Goal: Transaction & Acquisition: Purchase product/service

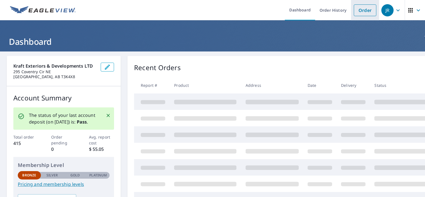
click at [360, 14] on link "Order" at bounding box center [365, 10] width 23 height 12
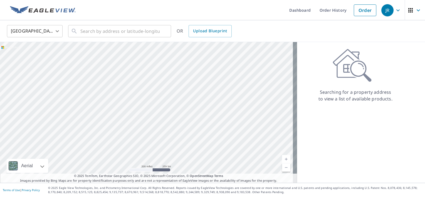
click at [46, 36] on body "[PERSON_NAME] Dashboard Order History Order JR United States US ​ ​ OR Upload B…" at bounding box center [212, 98] width 425 height 197
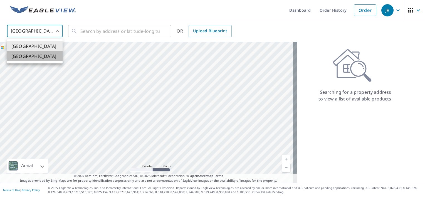
click at [50, 55] on li "[GEOGRAPHIC_DATA]" at bounding box center [35, 56] width 56 height 10
type input "CA"
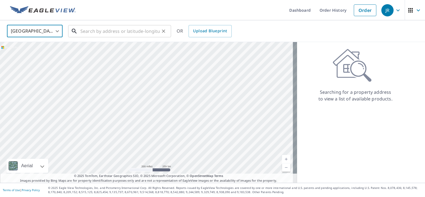
click at [98, 35] on input "text" at bounding box center [119, 31] width 79 height 16
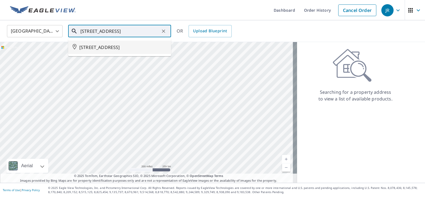
click at [114, 52] on li "[STREET_ADDRESS]" at bounding box center [119, 47] width 103 height 13
type input "[STREET_ADDRESS]"
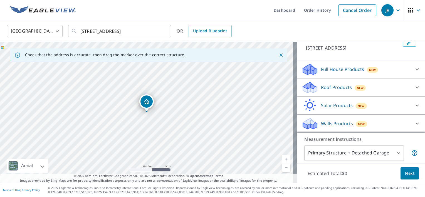
scroll to position [39, 0]
click at [360, 90] on div "New" at bounding box center [360, 87] width 11 height 7
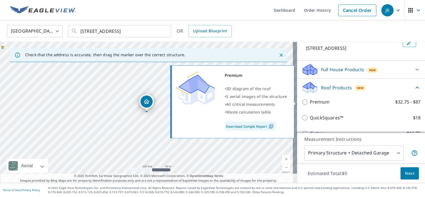
click at [316, 103] on p "Premium" at bounding box center [320, 102] width 20 height 7
click at [310, 103] on input "Premium $32.75 - $87" at bounding box center [306, 102] width 8 height 7
checkbox input "true"
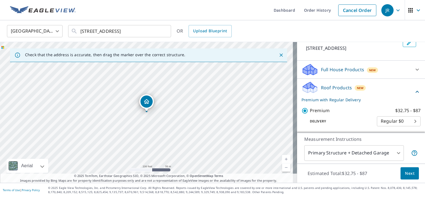
click at [408, 176] on span "Next" at bounding box center [409, 173] width 9 height 7
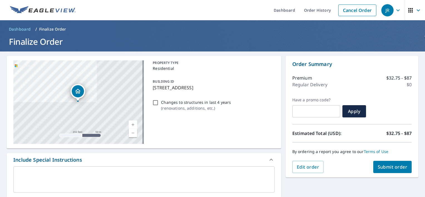
click at [87, 174] on textarea at bounding box center [144, 180] width 254 height 16
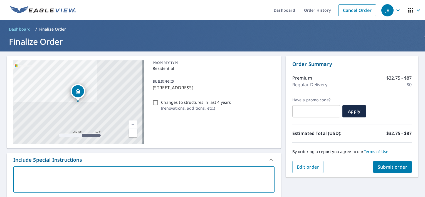
type textarea "P"
type textarea "x"
checkbox input "true"
type textarea "Pl"
type textarea "x"
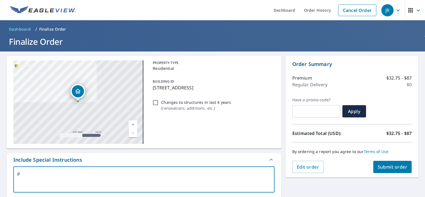
checkbox input "true"
type textarea "Ple"
type textarea "x"
checkbox input "true"
type textarea "Plea"
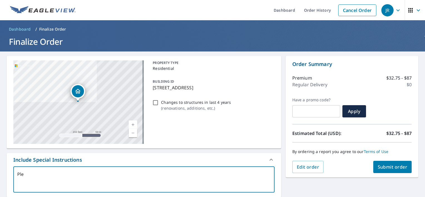
type textarea "x"
checkbox input "true"
type textarea "Pleas"
type textarea "x"
checkbox input "true"
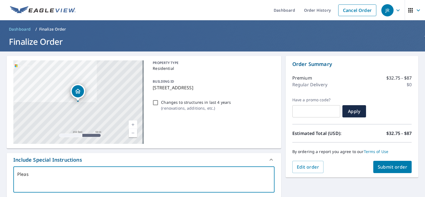
type textarea "Please"
type textarea "x"
checkbox input "true"
type textarea "Please"
type textarea "x"
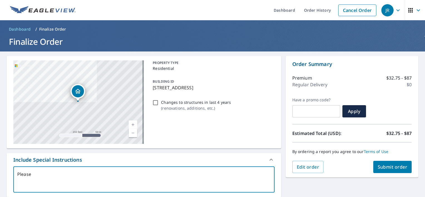
checkbox input "true"
type textarea "Please m"
type textarea "x"
checkbox input "true"
type textarea "Please ma"
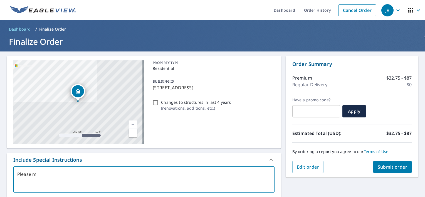
type textarea "x"
checkbox input "true"
type textarea "Please mak"
type textarea "x"
checkbox input "true"
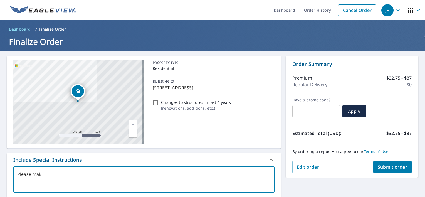
type textarea "Please make"
type textarea "x"
checkbox input "true"
type textarea "Please make"
type textarea "x"
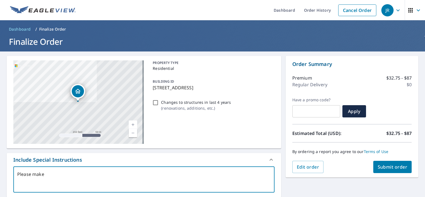
checkbox input "true"
type textarea "Please make s"
type textarea "x"
checkbox input "true"
type textarea "Please make su"
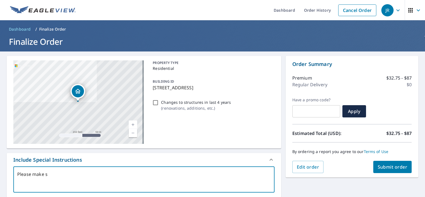
type textarea "x"
checkbox input "true"
type textarea "Please make sur"
type textarea "x"
checkbox input "true"
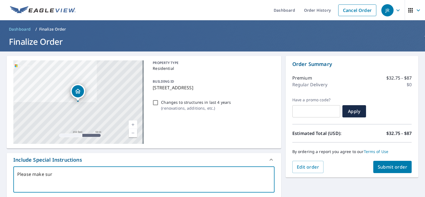
type textarea "Please make sure"
type textarea "x"
checkbox input "true"
type textarea "Please make sure"
type textarea "x"
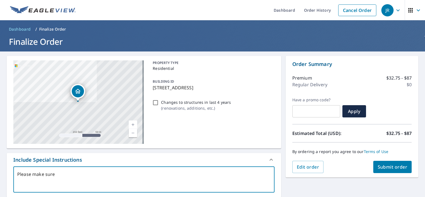
checkbox input "true"
type textarea "Please make sure t"
type textarea "x"
checkbox input "true"
type textarea "Please make sure to"
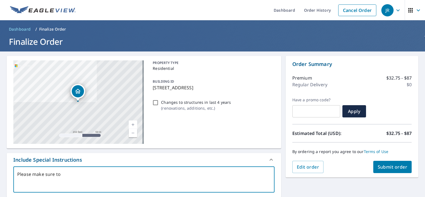
type textarea "x"
checkbox input "true"
type textarea "Please make sure to"
type textarea "x"
checkbox input "true"
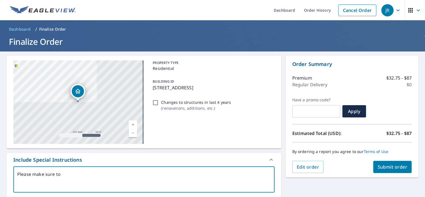
type textarea "Please make sure to i"
type textarea "x"
checkbox input "true"
type textarea "Please make sure to in"
type textarea "x"
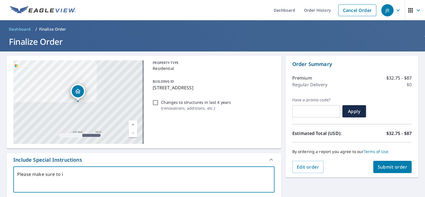
checkbox input "true"
type textarea "Please make sure to inc"
type textarea "x"
checkbox input "true"
type textarea "Please make sure to incl"
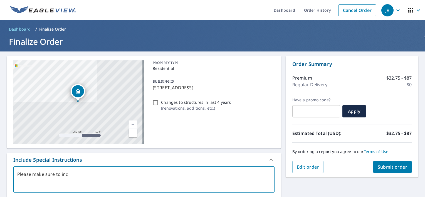
type textarea "x"
checkbox input "true"
type textarea "Please make sure to inclu"
type textarea "x"
checkbox input "true"
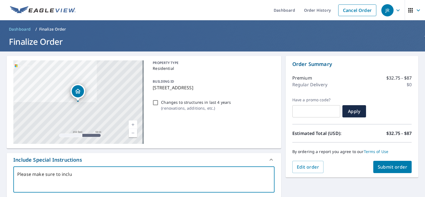
type textarea "Please make sure to includ"
type textarea "x"
checkbox input "true"
type textarea "Please make sure to include"
type textarea "x"
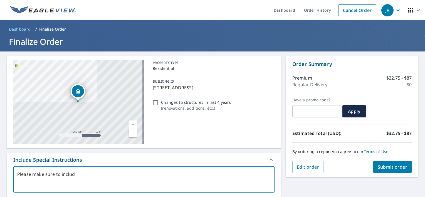
checkbox input "true"
type textarea "Please make sure to include"
type textarea "x"
checkbox input "true"
type textarea "Please make sure to include"
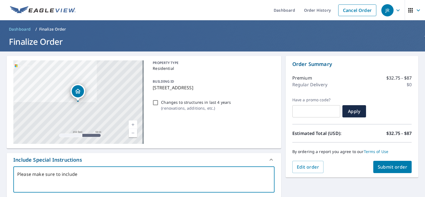
type textarea "x"
checkbox input "true"
type textarea "Please make sure to include"
type textarea "x"
checkbox input "true"
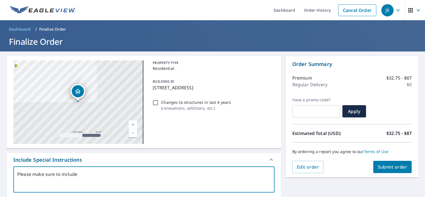
type textarea "Please make sure to include l"
type textarea "x"
checkbox input "true"
type textarea "Please make sure to include li"
type textarea "x"
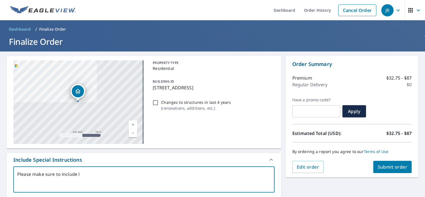
checkbox input "true"
type textarea "Please make sure to include lik"
type textarea "x"
checkbox input "true"
type textarea "Please make sure to include likk"
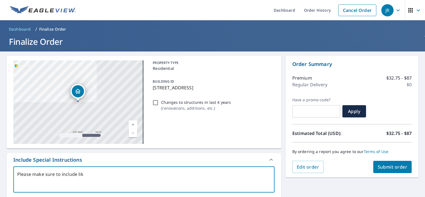
type textarea "x"
checkbox input "true"
type textarea "Please make sure to include likke"
type textarea "x"
checkbox input "true"
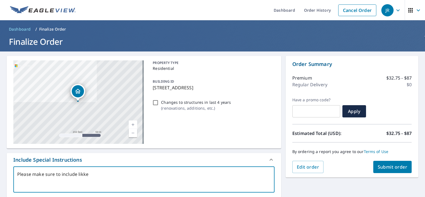
type textarea "Please make sure to include likke"
type textarea "x"
checkbox input "true"
type textarea "Please make sure to include likke"
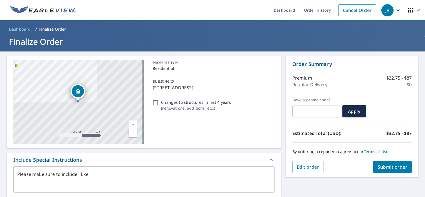
type textarea "x"
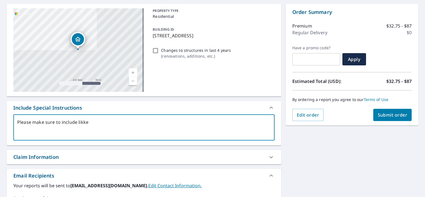
scroll to position [56, 0]
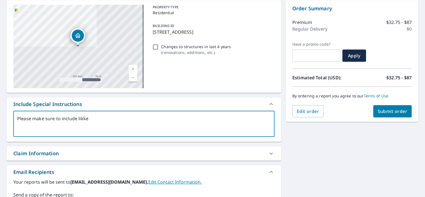
drag, startPoint x: 91, startPoint y: 118, endPoint x: 79, endPoint y: 114, distance: 13.3
click at [77, 116] on textarea "Please make sure to include likke" at bounding box center [144, 124] width 254 height 16
type textarea "Please make sure to include s"
type textarea "x"
checkbox input "true"
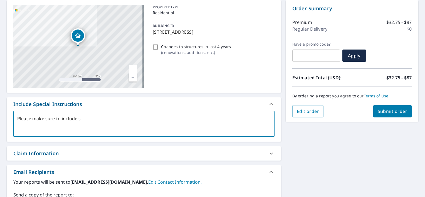
type textarea "Please make sure to include sm"
type textarea "x"
checkbox input "true"
type textarea "Please make sure to include sma"
type textarea "x"
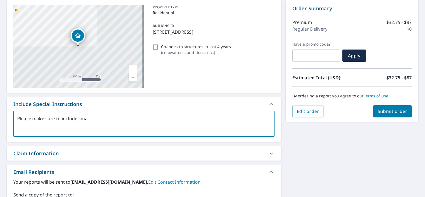
checkbox input "true"
type textarea "Please make sure to include smal"
type textarea "x"
checkbox input "true"
type textarea "Please make sure to include small"
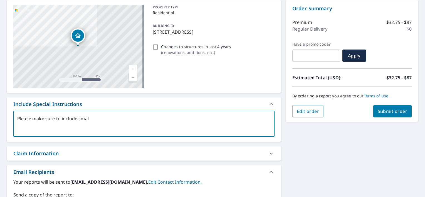
type textarea "x"
checkbox input "true"
type textarea "Please make sure to include small"
type textarea "x"
checkbox input "true"
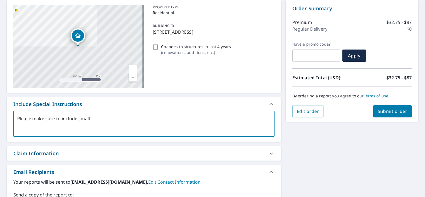
type textarea "Please make sure to include small g"
type textarea "x"
checkbox input "true"
type textarea "Please make sure to include small"
type textarea "x"
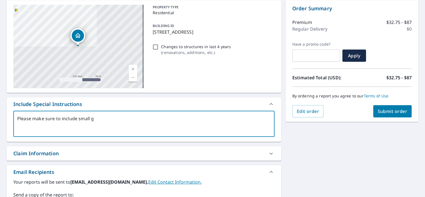
checkbox input "true"
type textarea "Please make sure to include small d"
type textarea "x"
checkbox input "true"
type textarea "Please make sure to include small dt"
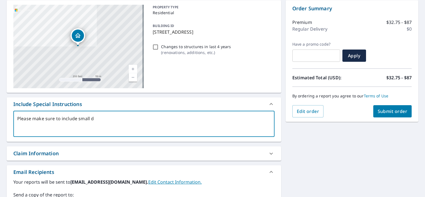
type textarea "x"
checkbox input "true"
type textarea "Please make sure to include small d"
type textarea "x"
checkbox input "true"
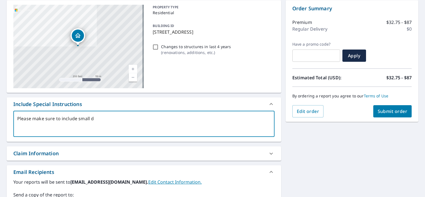
type textarea "Please make sure to include small de"
type textarea "x"
checkbox input "true"
type textarea "Please make sure to include small det"
type textarea "x"
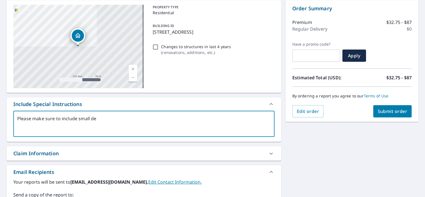
checkbox input "true"
type textarea "Please make sure to include small deta"
type textarea "x"
checkbox input "true"
type textarea "Please make sure to include small detac"
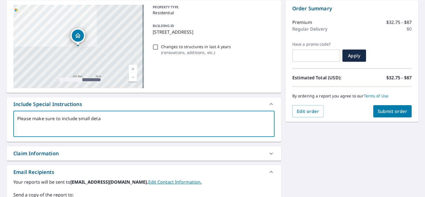
type textarea "x"
checkbox input "true"
type textarea "Please make sure to include small detach"
type textarea "x"
checkbox input "true"
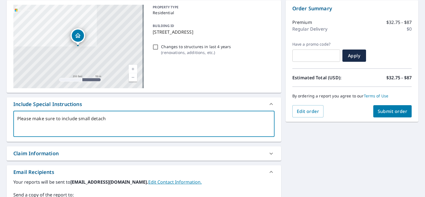
type textarea "Please make sure to include small detache"
type textarea "x"
checkbox input "true"
type textarea "Please make sure to include small detached"
type textarea "x"
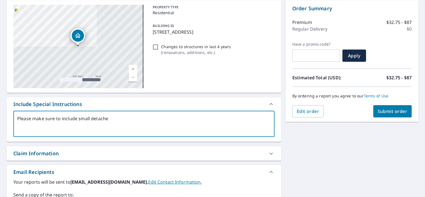
checkbox input "true"
type textarea "Please make sure to include small detached"
type textarea "x"
checkbox input "true"
type textarea "Please make sure to include small detached g"
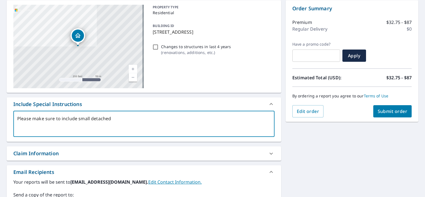
type textarea "x"
checkbox input "true"
type textarea "Please make sure to include small detached ga"
type textarea "x"
checkbox input "true"
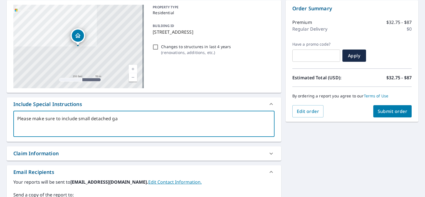
type textarea "Please make sure to include small detached gar"
type textarea "x"
checkbox input "true"
type textarea "Please make sure to include small detached gara"
type textarea "x"
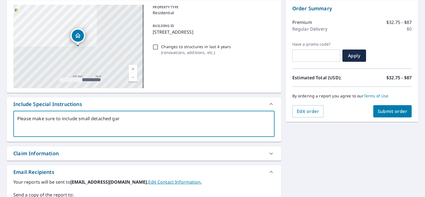
checkbox input "true"
type textarea "Please make sure to include small detached garag"
type textarea "x"
checkbox input "true"
type textarea "Please make sure to include small detached garage"
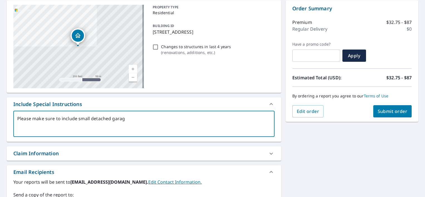
type textarea "x"
checkbox input "true"
type textarea "Please make sure to include small detached garage"
type textarea "x"
checkbox input "true"
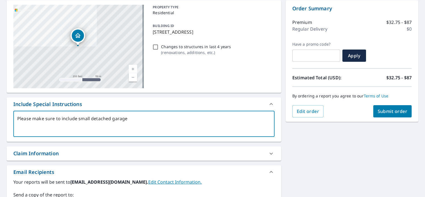
type textarea "Please make sure to include small detached garage o"
type textarea "x"
checkbox input "true"
type textarea "Please make sure to include small detached garage on"
type textarea "x"
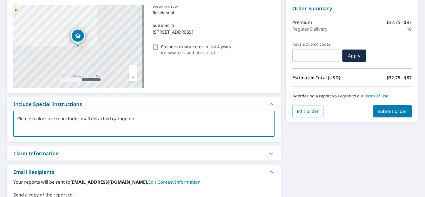
checkbox input "true"
type textarea "Please make sure to include small detached garage on"
type textarea "x"
checkbox input "true"
click at [387, 110] on span "Submit order" at bounding box center [393, 111] width 30 height 6
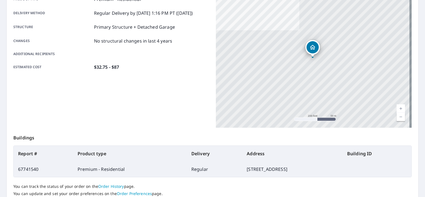
scroll to position [130, 0]
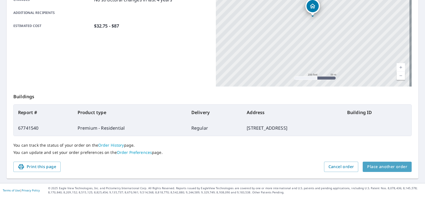
click at [388, 166] on span "Place another order" at bounding box center [387, 166] width 40 height 7
